Goal: Task Accomplishment & Management: Manage account settings

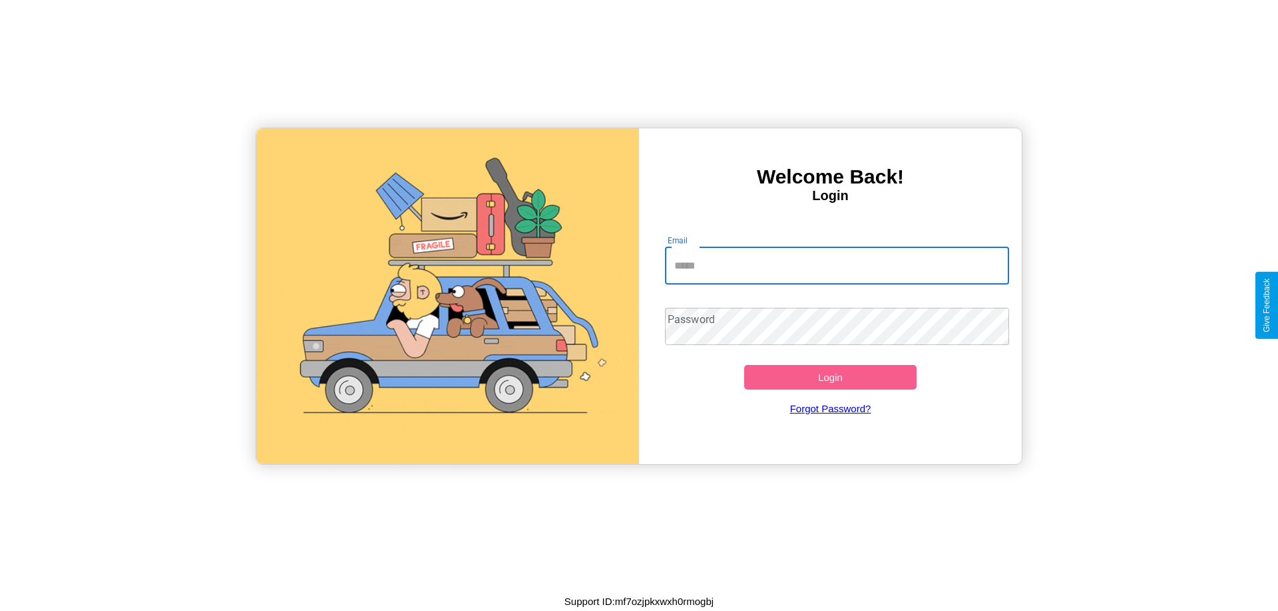
click at [836, 265] on input "Email" at bounding box center [837, 266] width 345 height 37
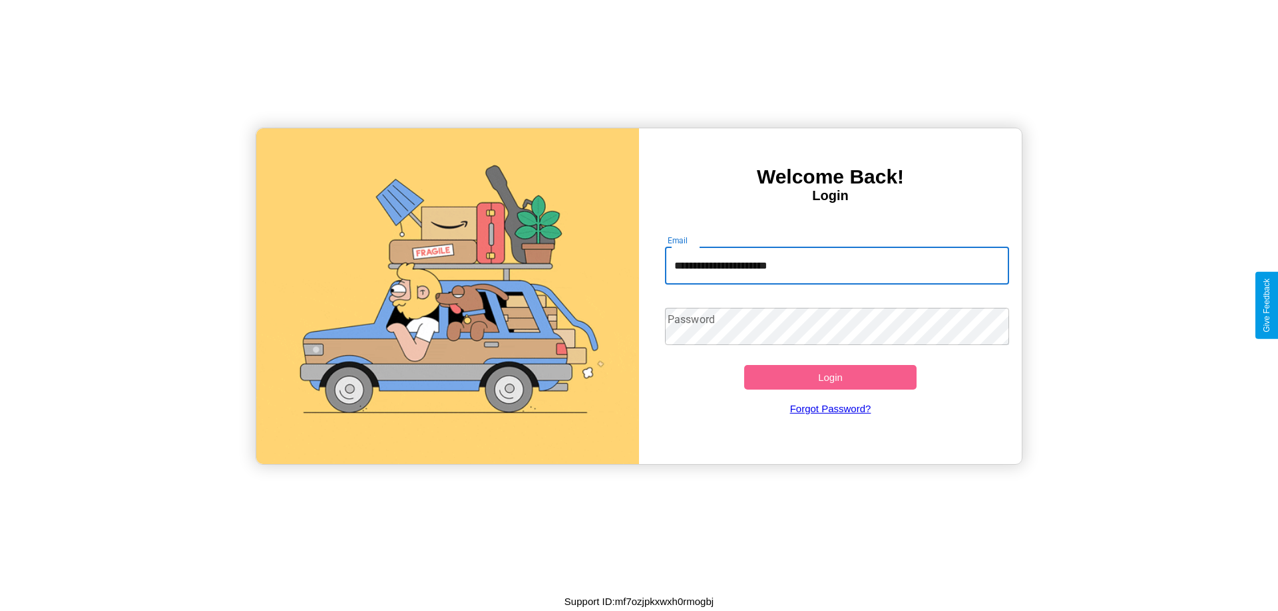
type input "**********"
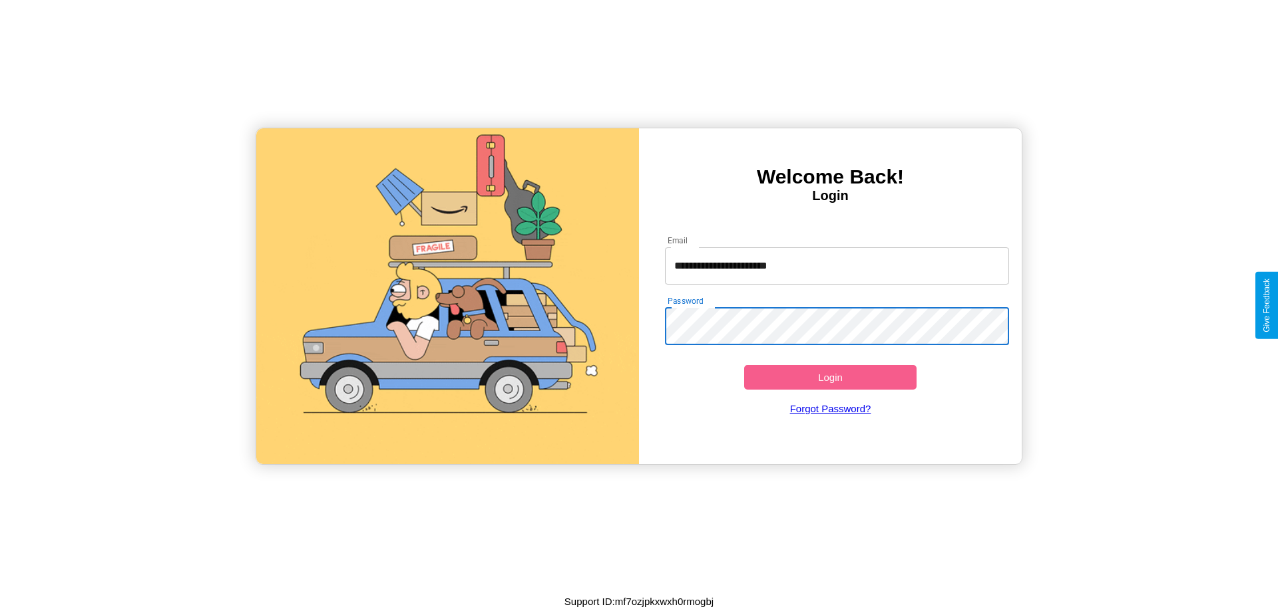
click at [830, 377] on button "Login" at bounding box center [830, 377] width 172 height 25
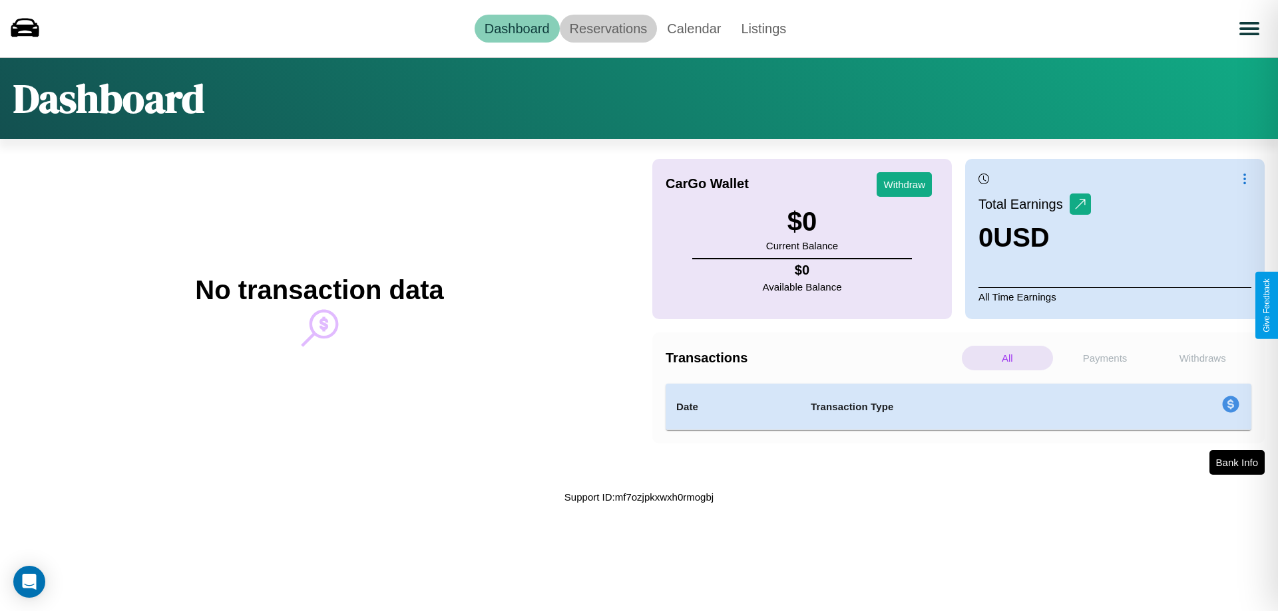
click at [607, 28] on link "Reservations" at bounding box center [609, 29] width 98 height 28
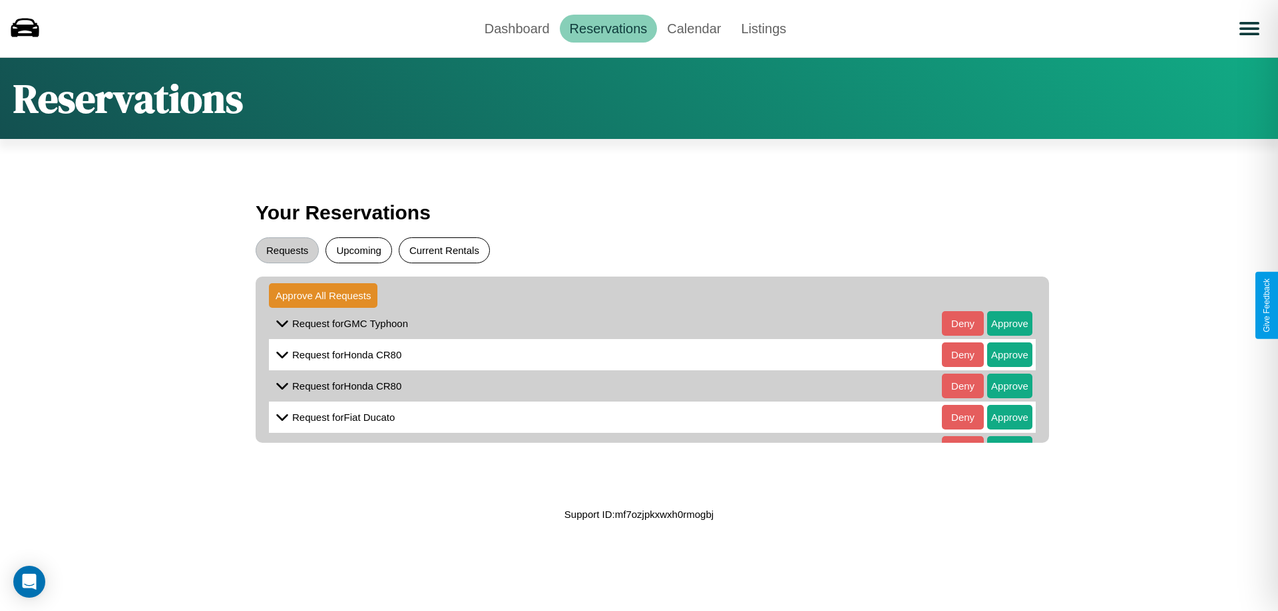
click at [444, 250] on button "Current Rentals" at bounding box center [444, 251] width 91 height 26
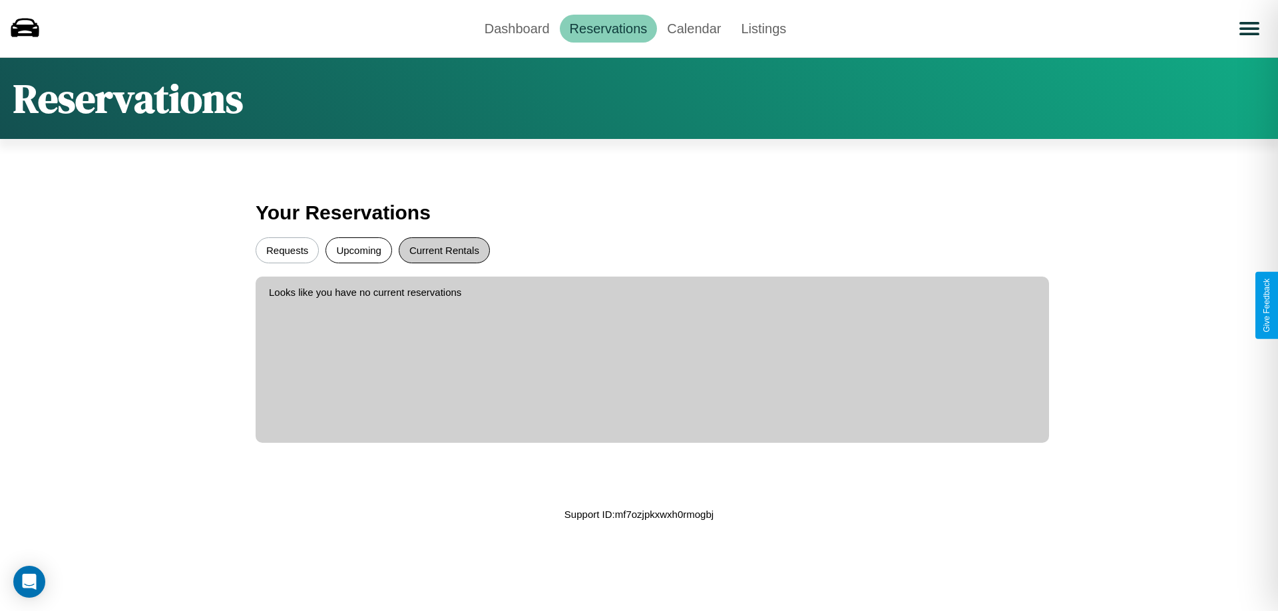
click at [287, 250] on button "Requests" at bounding box center [287, 251] width 63 height 26
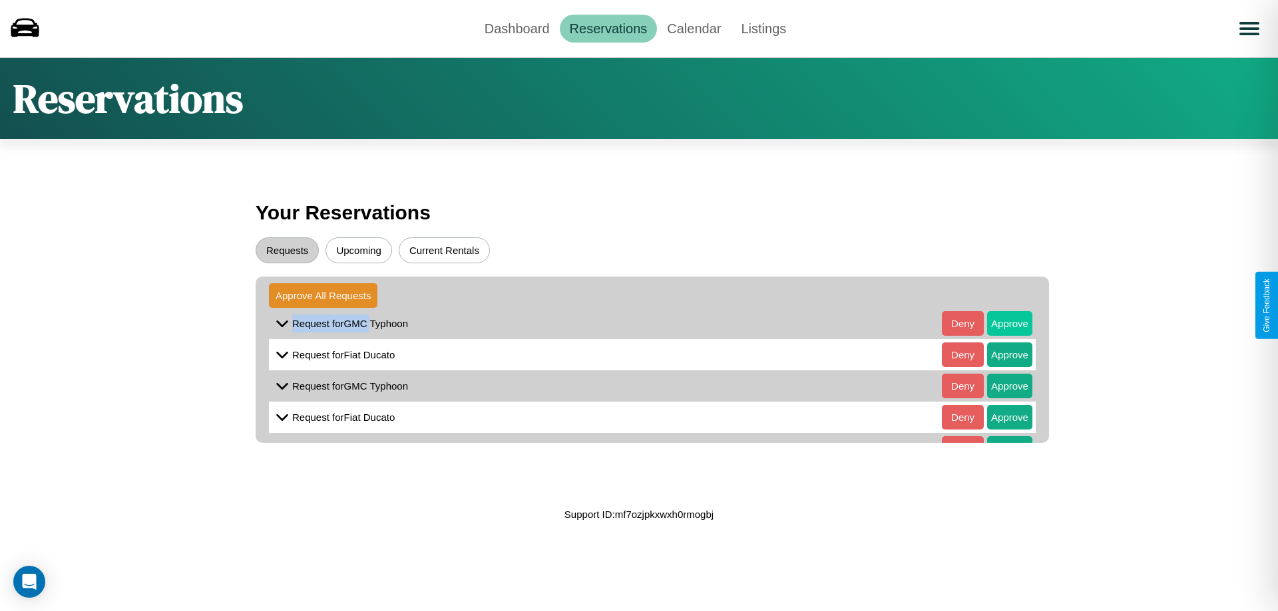
click at [999, 323] on button "Approve" at bounding box center [1009, 323] width 45 height 25
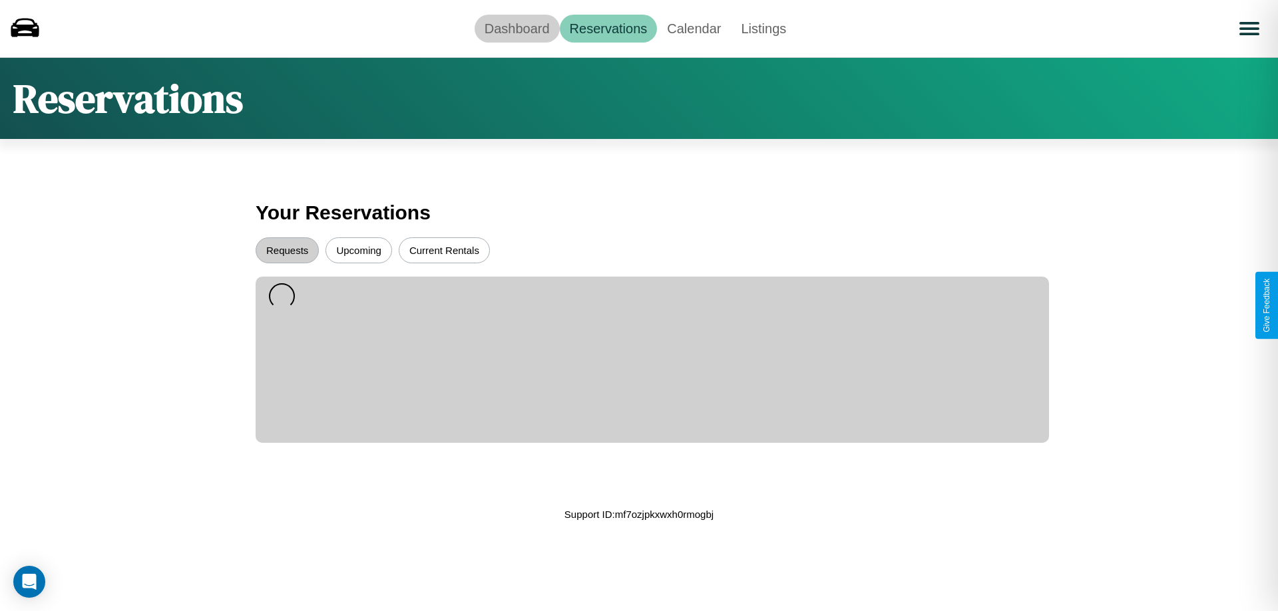
click at [516, 28] on link "Dashboard" at bounding box center [516, 29] width 85 height 28
